Goal: Task Accomplishment & Management: Manage account settings

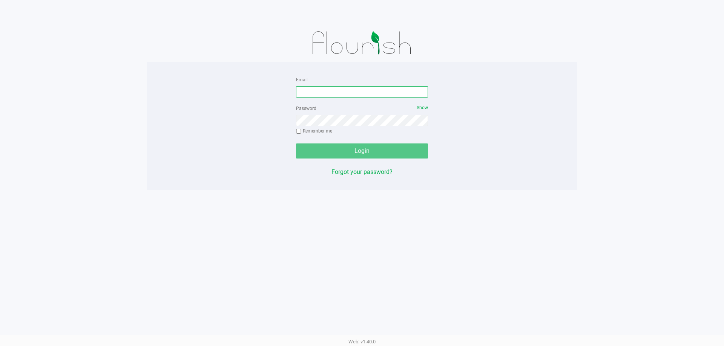
click at [325, 89] on input "Email" at bounding box center [362, 91] width 132 height 11
type input "[EMAIL_ADDRESS][DOMAIN_NAME]"
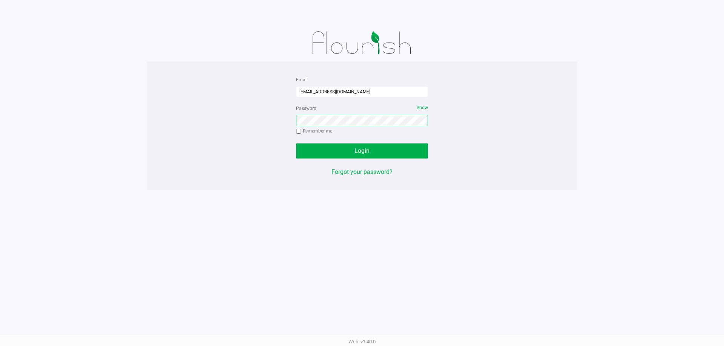
click at [296, 144] on button "Login" at bounding box center [362, 151] width 132 height 15
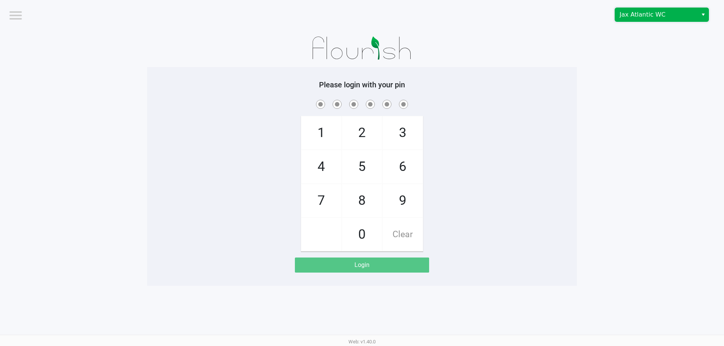
click at [639, 21] on kendo-dropdownlist "Jax Atlantic WC" at bounding box center [661, 15] width 94 height 14
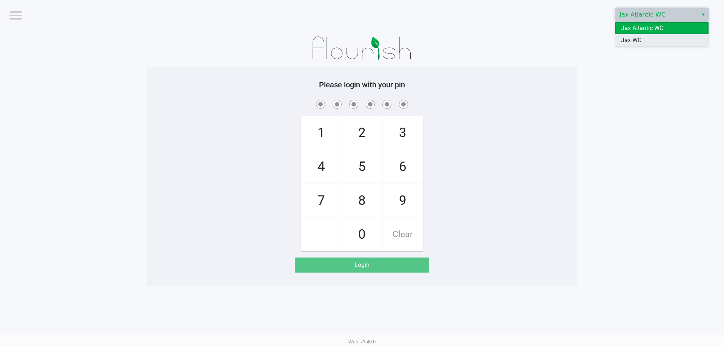
click at [630, 40] on span "Jax WC" at bounding box center [631, 40] width 20 height 9
